Goal: Navigation & Orientation: Find specific page/section

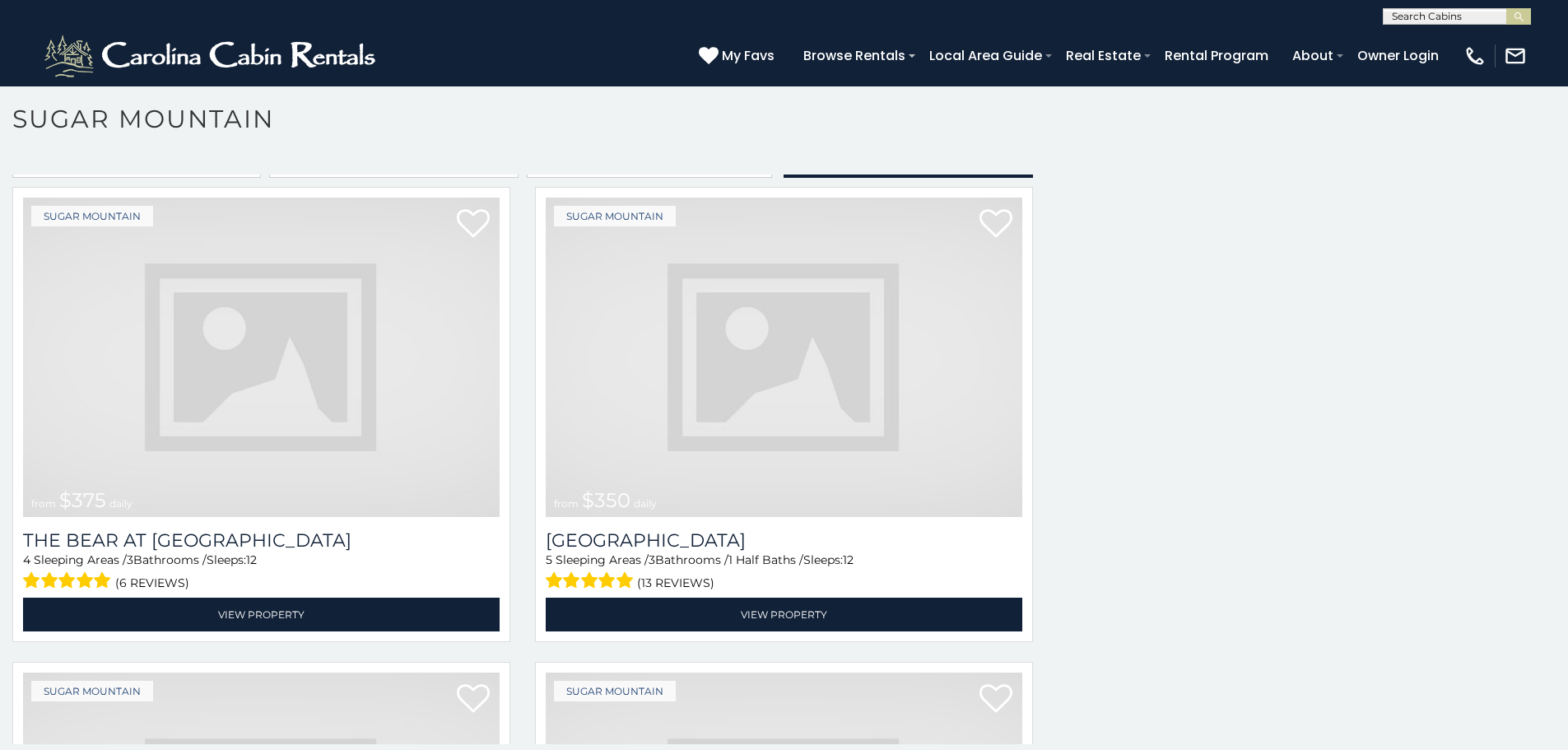
scroll to position [263, 0]
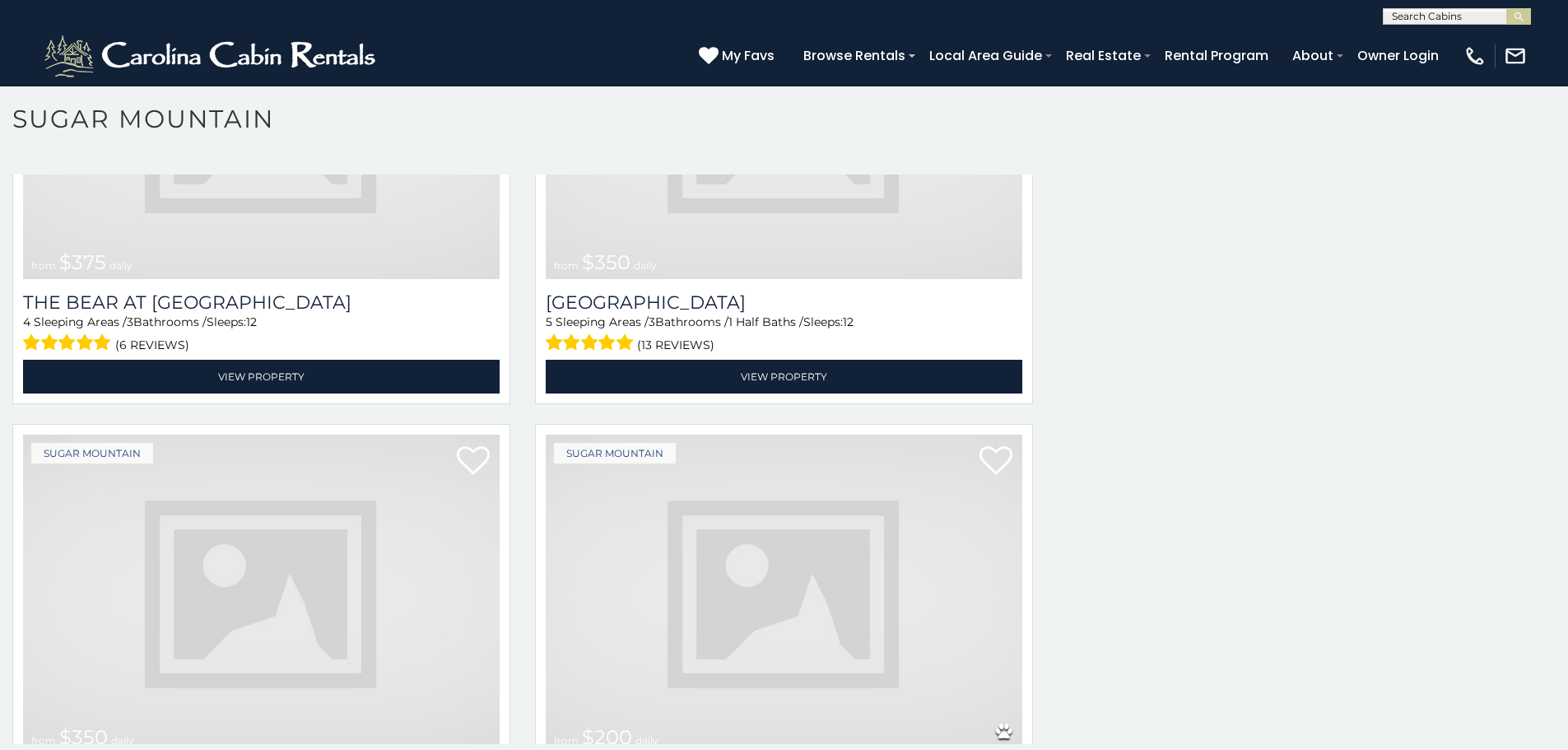
click at [435, 530] on img at bounding box center [261, 595] width 476 height 320
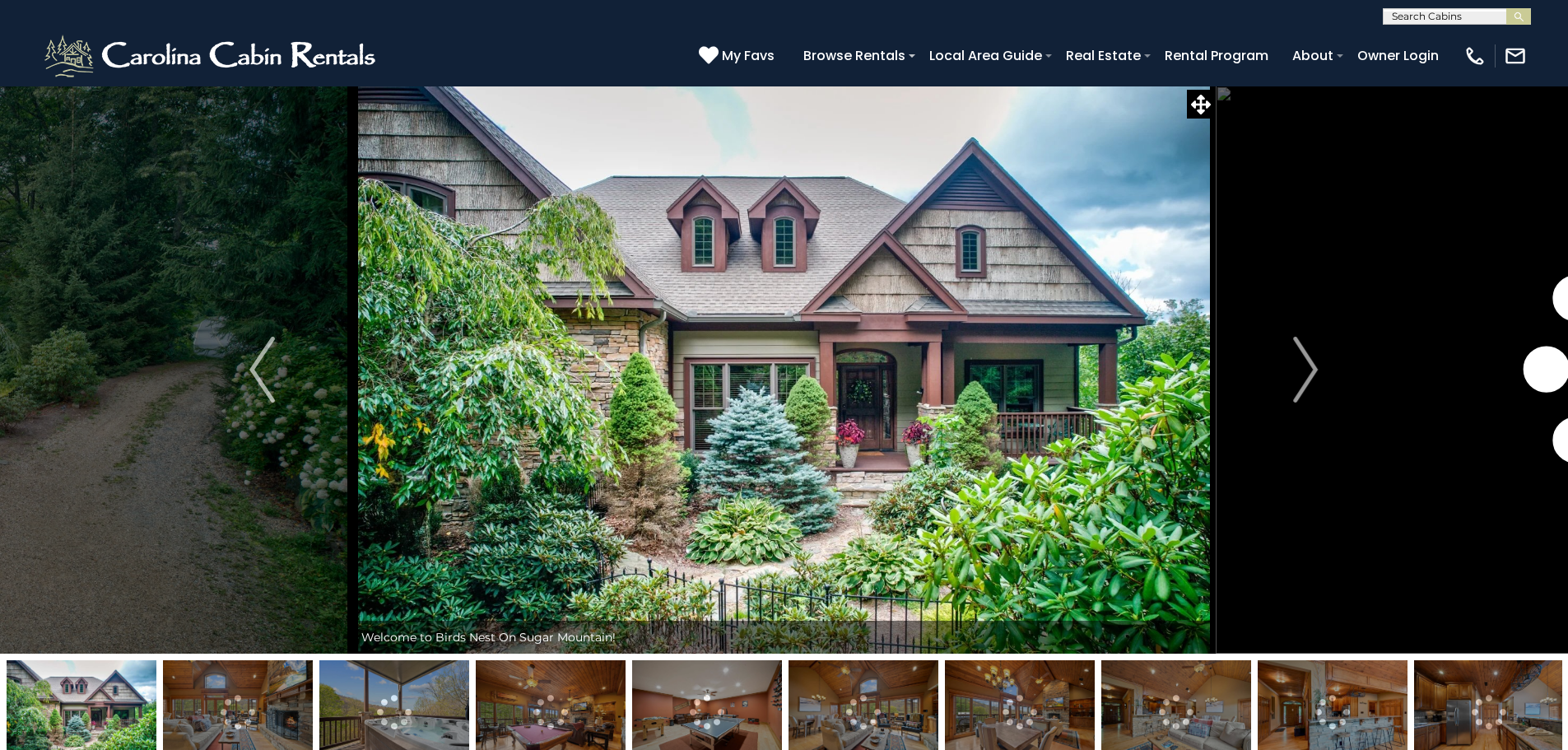
scroll to position [67, 0]
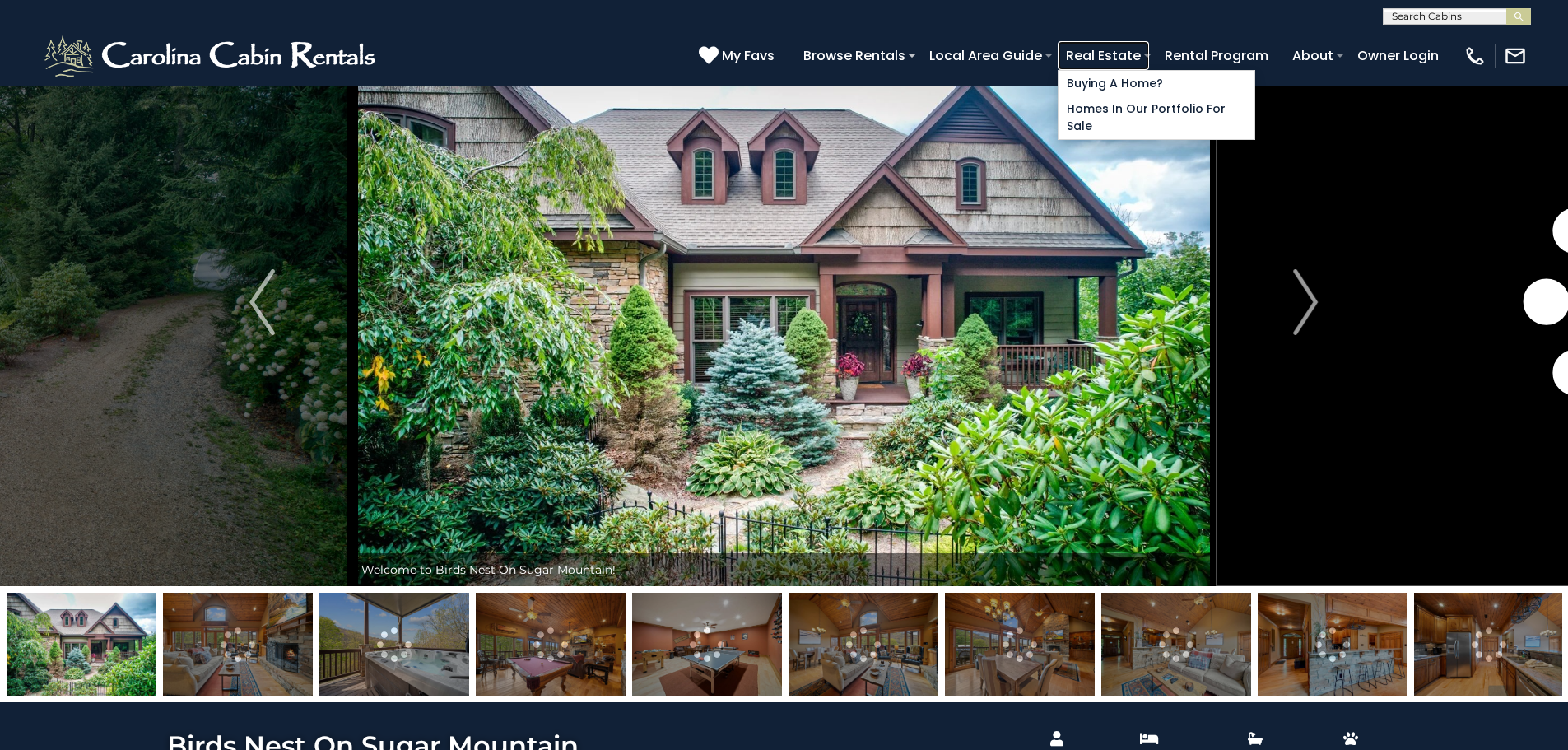
click at [1149, 61] on link "Real Estate" at bounding box center [1103, 56] width 92 height 28
